Goal: Obtain resource: Obtain resource

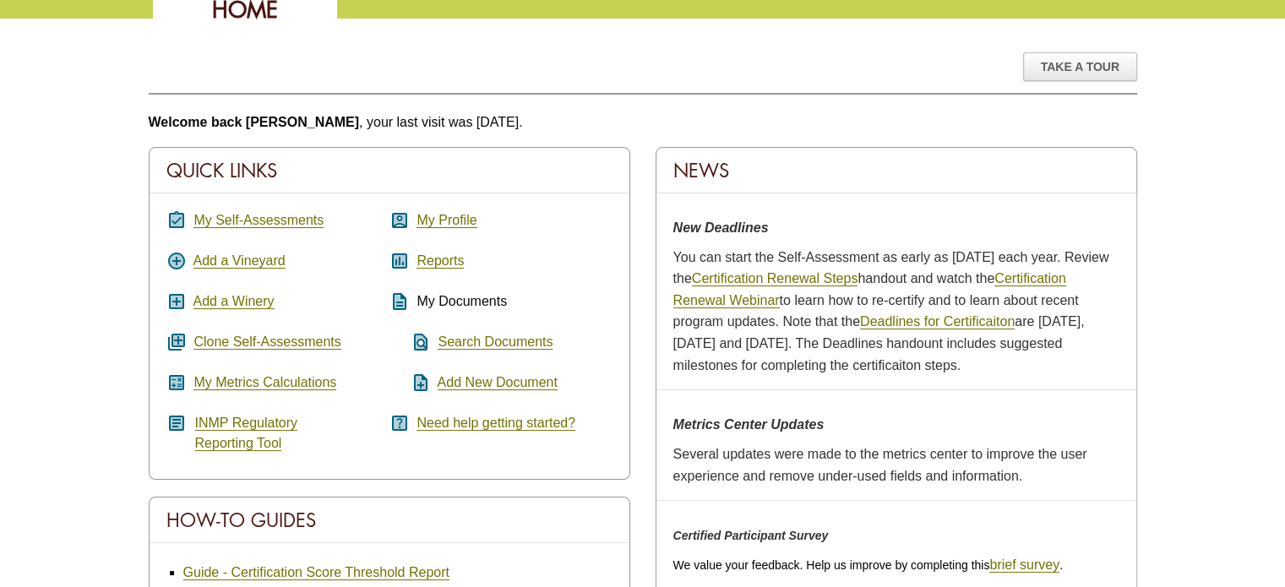
scroll to position [169, 0]
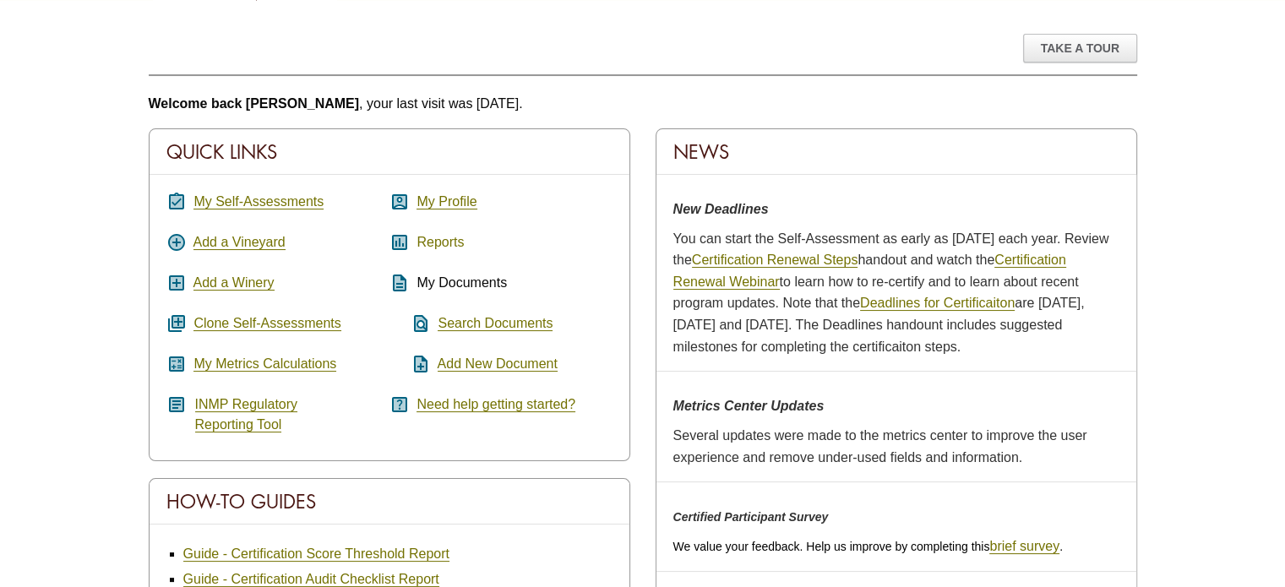
click at [444, 246] on link "Reports" at bounding box center [439, 242] width 47 height 15
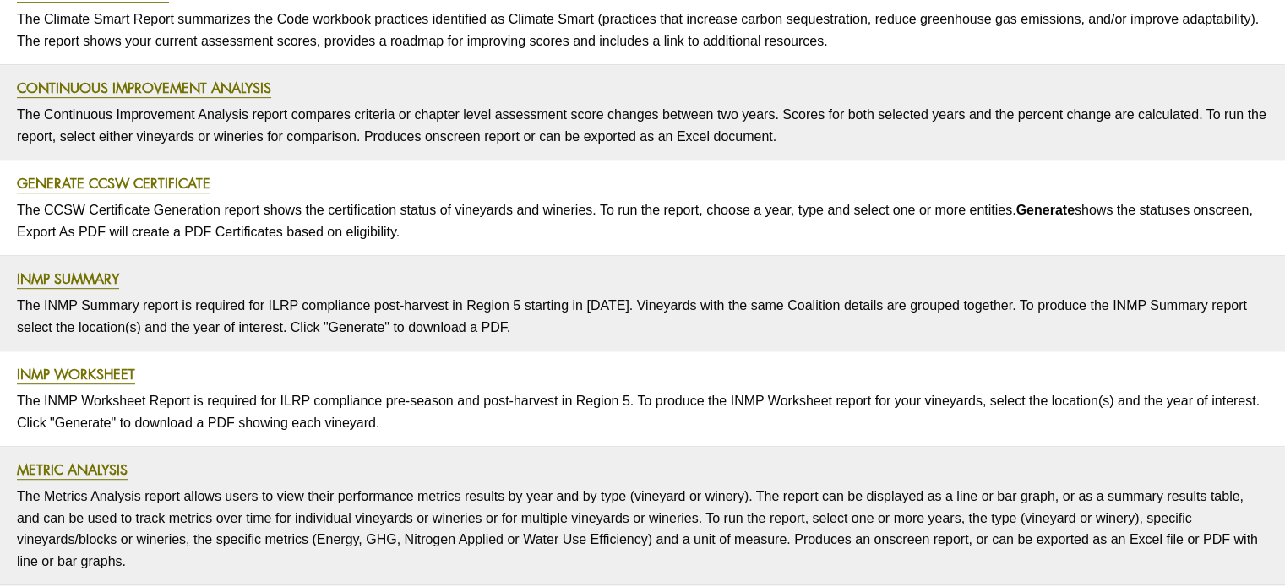
scroll to position [929, 0]
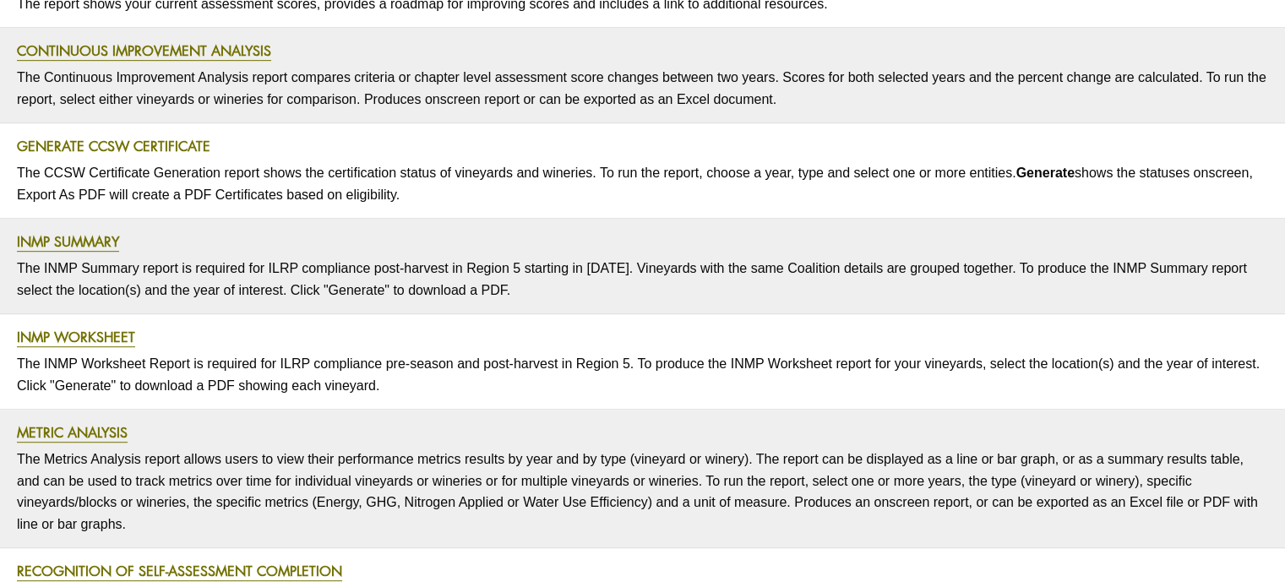
click at [119, 145] on link "Generate CCSW Certificate" at bounding box center [113, 146] width 193 height 19
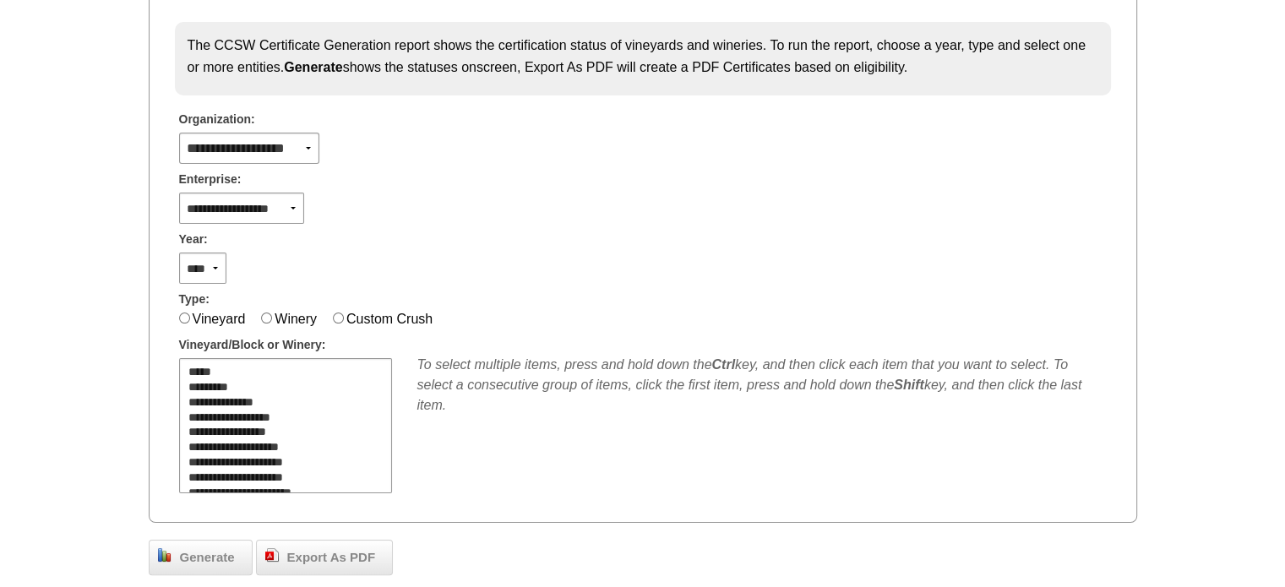
scroll to position [253, 0]
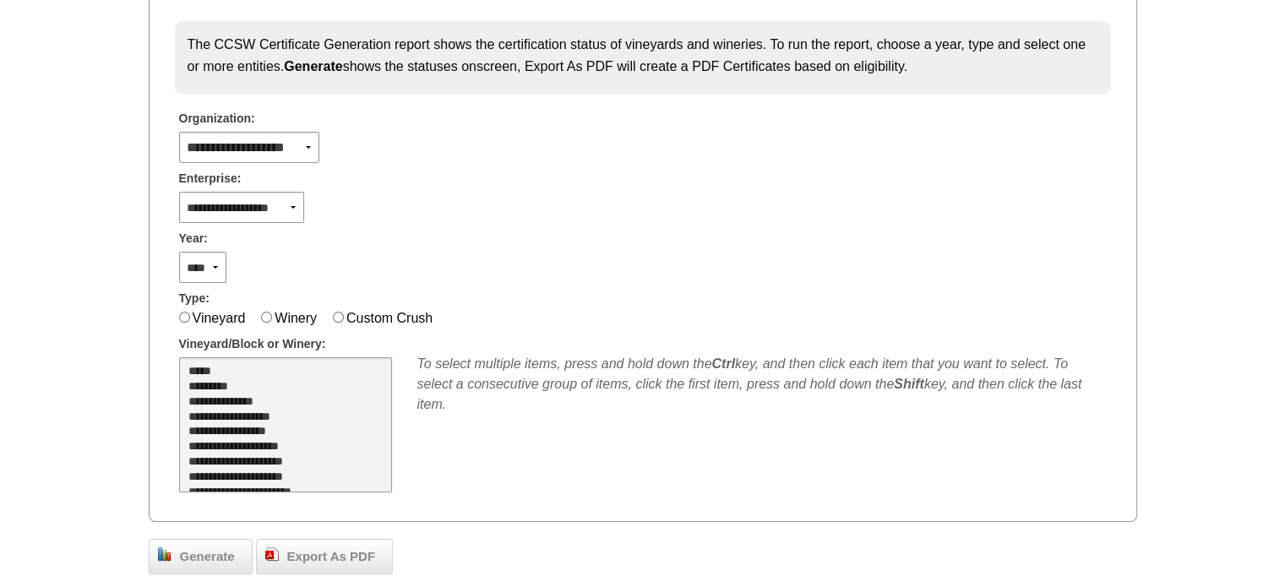
select select "**"
click at [242, 369] on option "*****" at bounding box center [276, 372] width 178 height 15
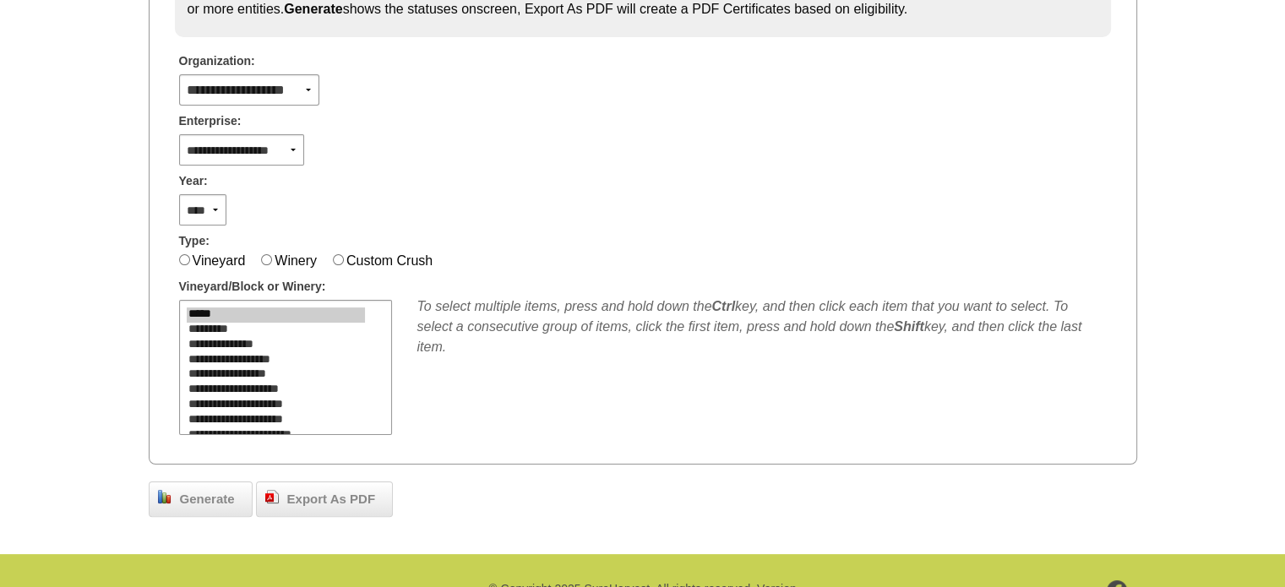
scroll to position [338, 0]
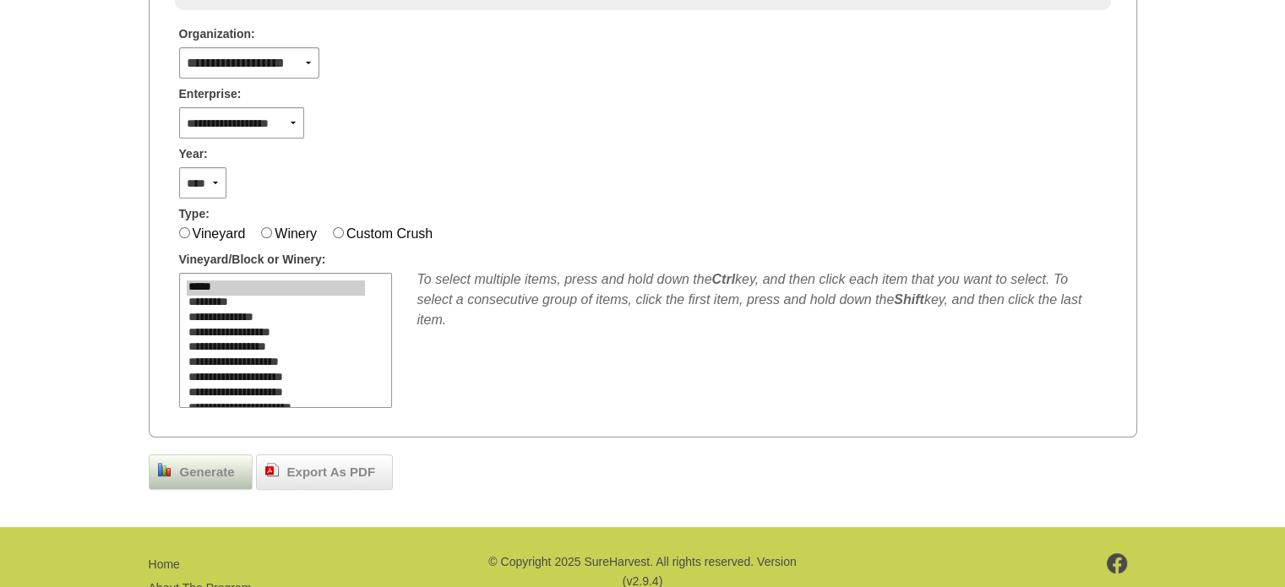
click at [203, 475] on span "Generate" at bounding box center [207, 472] width 72 height 19
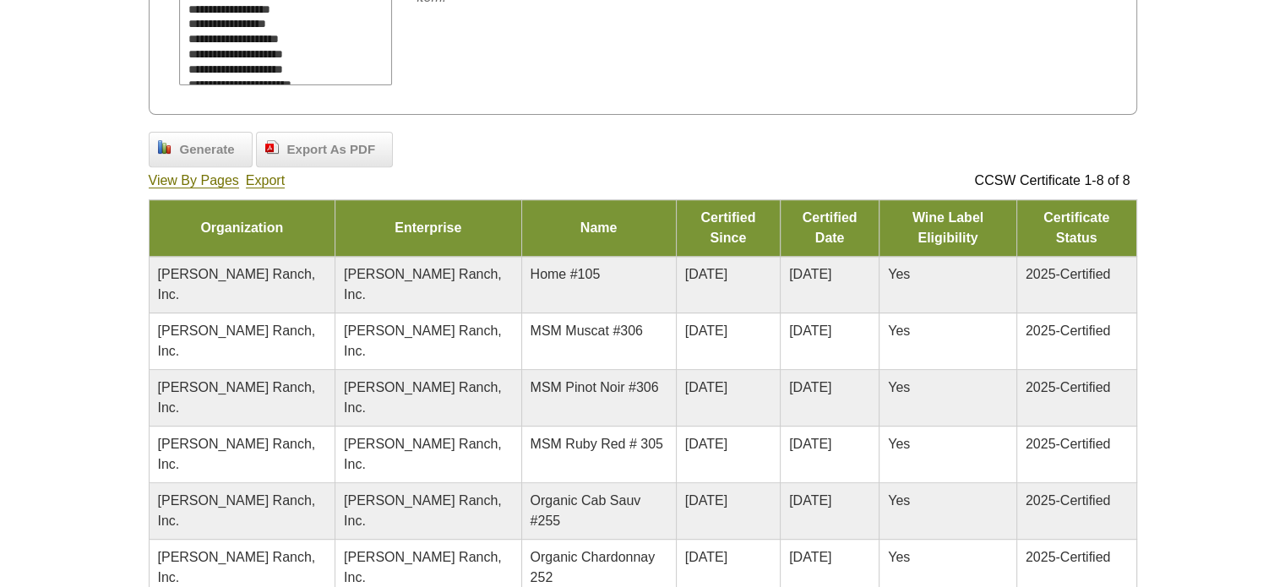
scroll to position [676, 0]
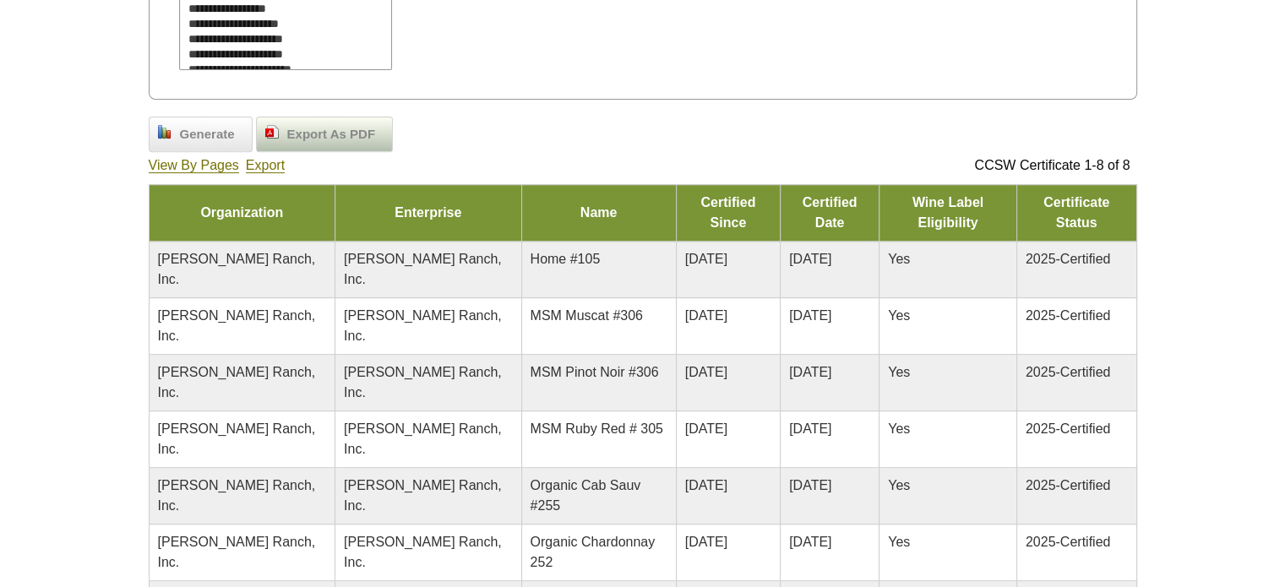
click at [345, 125] on span "Export As PDF" at bounding box center [331, 134] width 105 height 19
